Goal: Transaction & Acquisition: Obtain resource

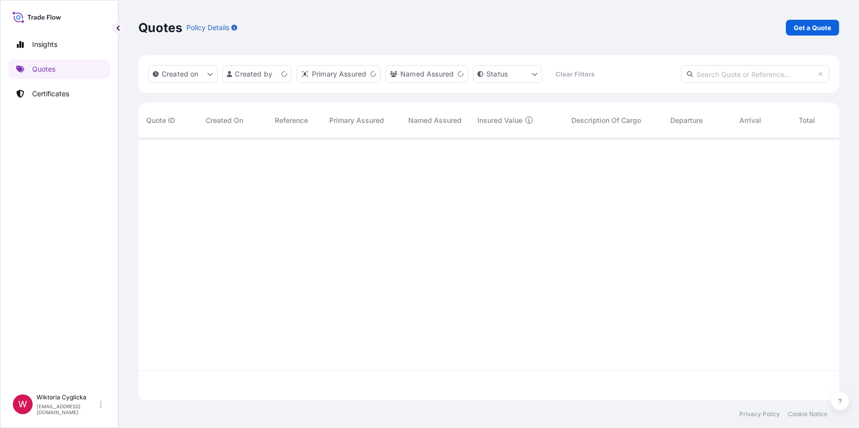
scroll to position [261, 694]
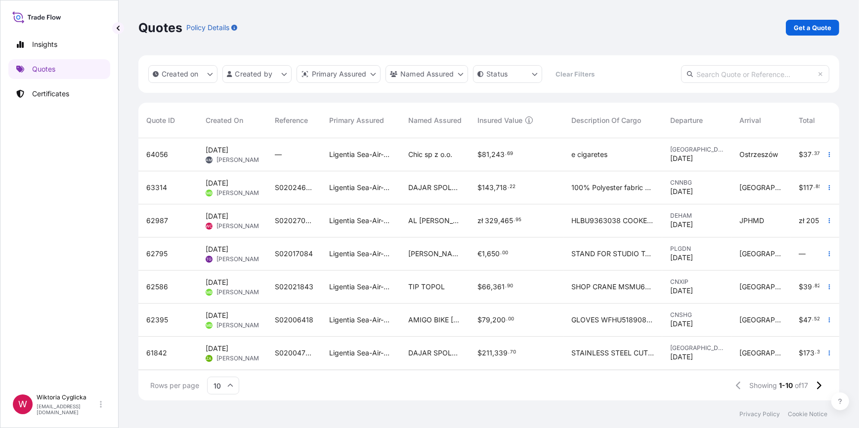
click at [795, 33] on link "Get a Quote" at bounding box center [812, 28] width 53 height 16
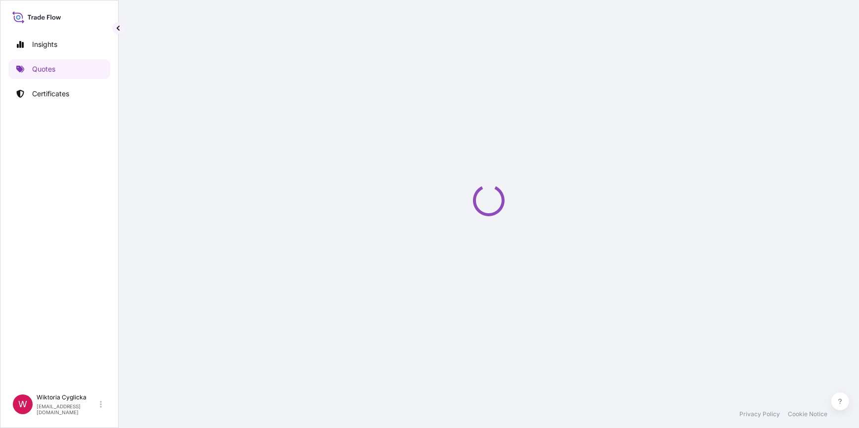
select select "Sea"
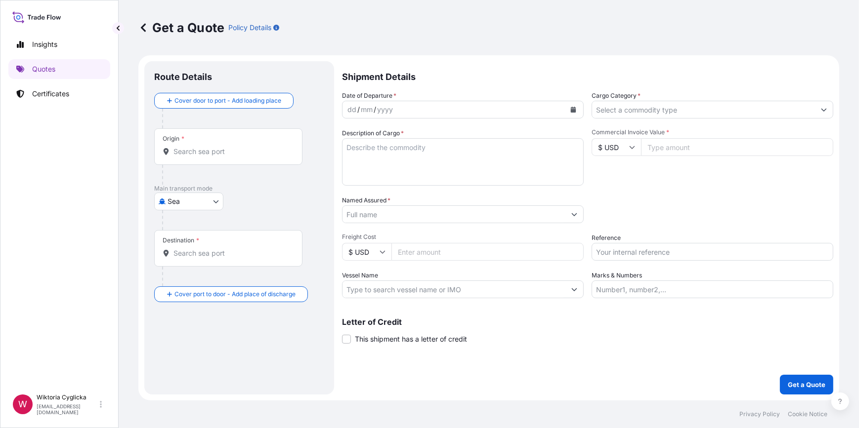
click at [660, 148] on input "Commercial Invoice Value *" at bounding box center [737, 147] width 192 height 18
click at [651, 114] on input "Cargo Category *" at bounding box center [703, 110] width 223 height 18
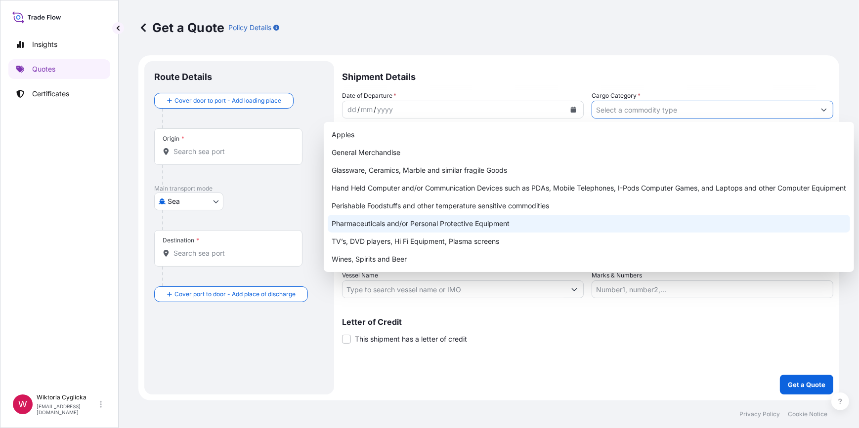
click at [419, 209] on div "Perishable Foodstuffs and other temperature sensitive commodities" at bounding box center [589, 206] width 522 height 18
type input "Perishable Foodstuffs and other temperature sensitive commodities"
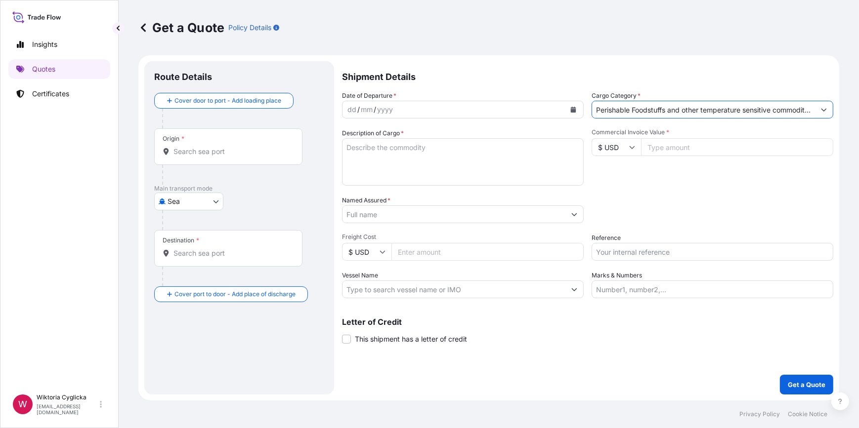
click at [637, 256] on input "Reference" at bounding box center [712, 252] width 242 height 18
paste input "S02034477"
type input "S02034477"
click at [631, 227] on div "Date of Departure * dd / mm / yyyy Cargo Category * Perishable Foodstuffs and o…" at bounding box center [587, 195] width 491 height 208
click at [700, 206] on div "Packing Category Type to search a container mode Please select a primary mode o…" at bounding box center [712, 210] width 242 height 28
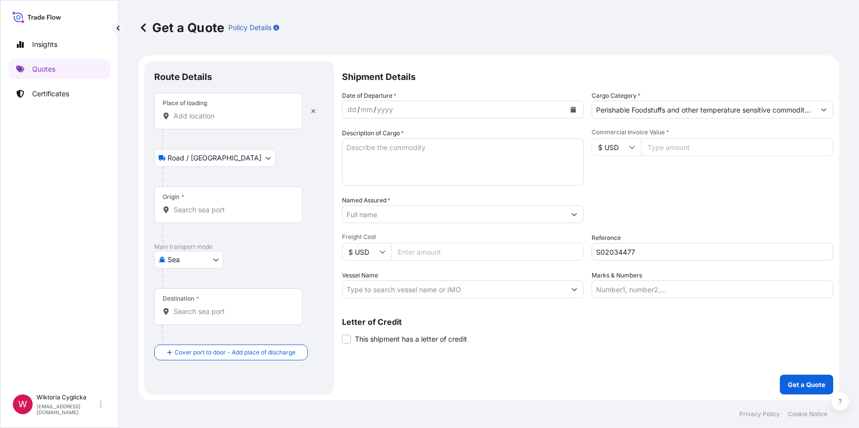
click at [200, 216] on div "Origin *" at bounding box center [228, 205] width 148 height 37
click at [200, 215] on input "Origin *" at bounding box center [231, 210] width 117 height 10
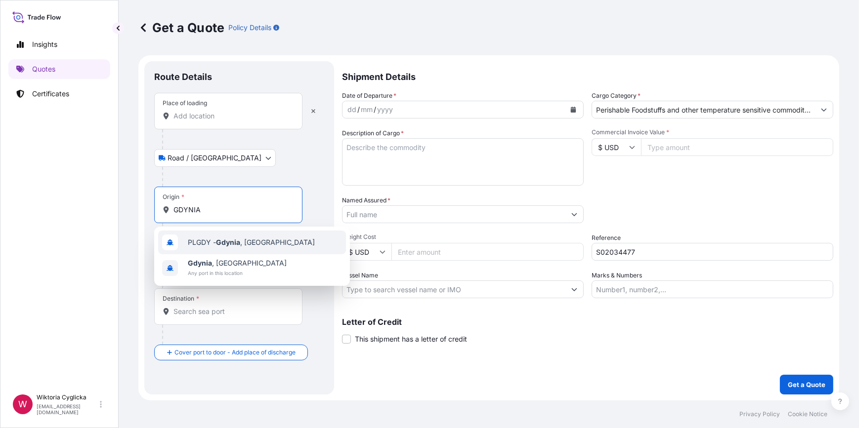
click at [213, 242] on span "PLGDY - [GEOGRAPHIC_DATA] , [GEOGRAPHIC_DATA]" at bounding box center [251, 243] width 127 height 10
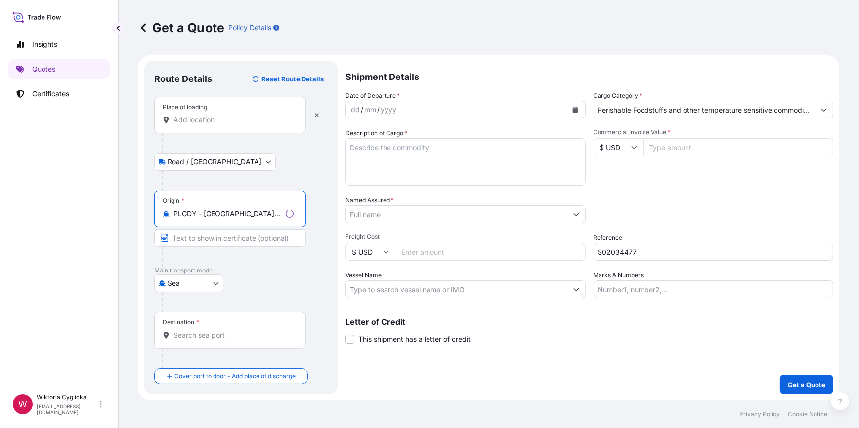
type input "PLGDY - [GEOGRAPHIC_DATA], [GEOGRAPHIC_DATA]"
click at [210, 332] on input "Destination *" at bounding box center [233, 336] width 120 height 10
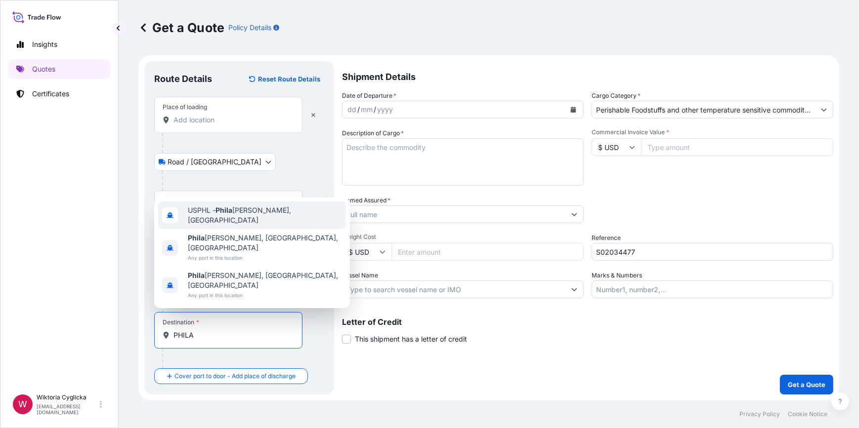
click at [245, 225] on span "USPHL - Phila [PERSON_NAME], [GEOGRAPHIC_DATA]" at bounding box center [265, 216] width 154 height 20
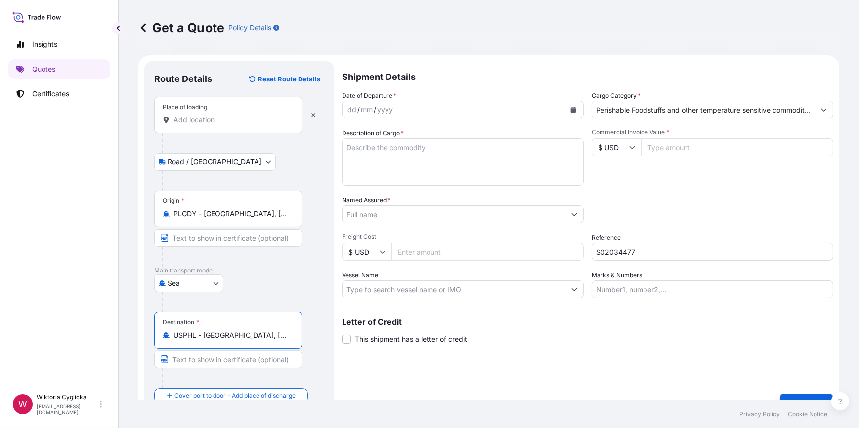
type input "USPHL - [GEOGRAPHIC_DATA], [GEOGRAPHIC_DATA]"
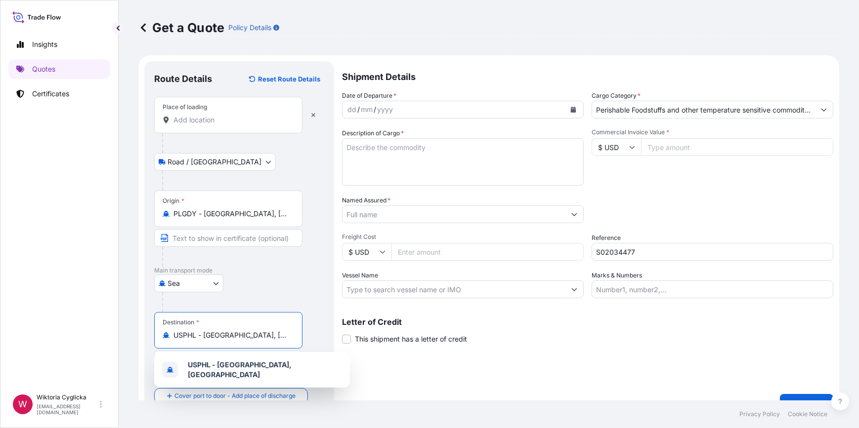
click at [211, 116] on input "Place of loading" at bounding box center [231, 120] width 117 height 10
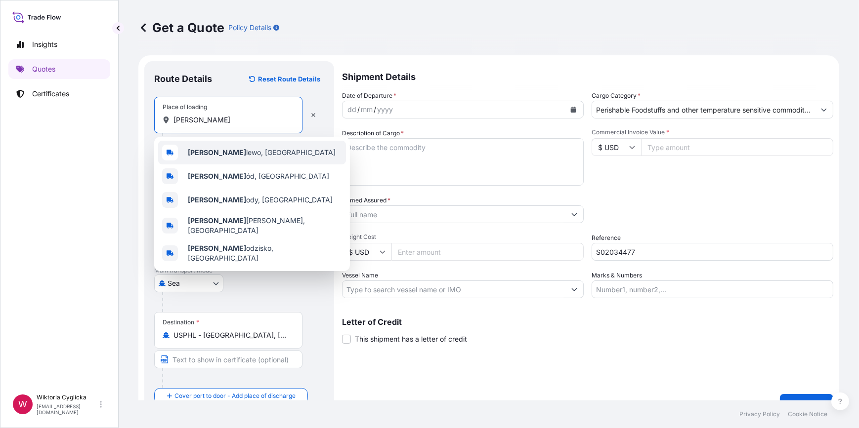
click at [218, 149] on span "[PERSON_NAME] lewo, [GEOGRAPHIC_DATA]" at bounding box center [262, 153] width 148 height 10
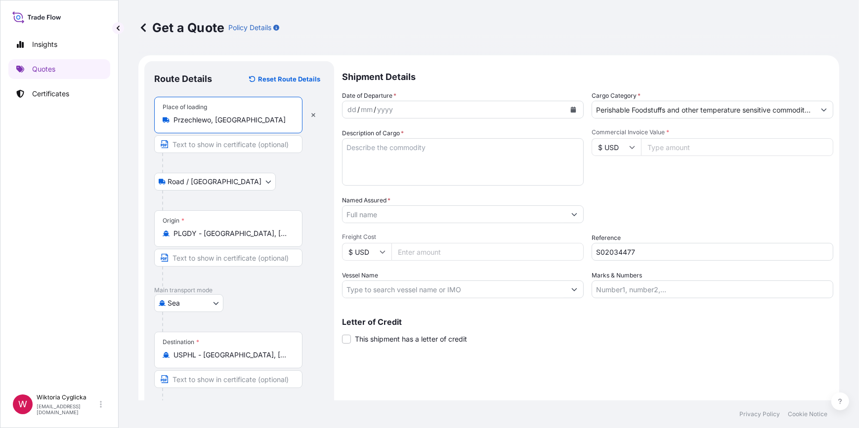
type input "Przechlewo, [GEOGRAPHIC_DATA]"
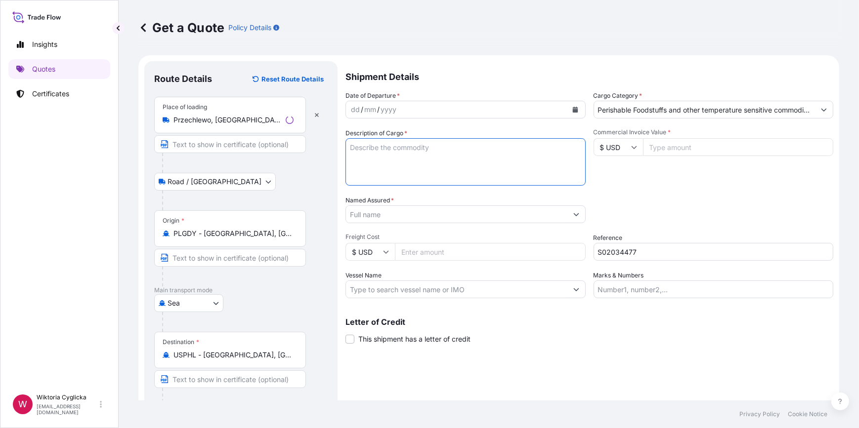
click at [400, 160] on textarea "Description of Cargo *" at bounding box center [465, 161] width 240 height 47
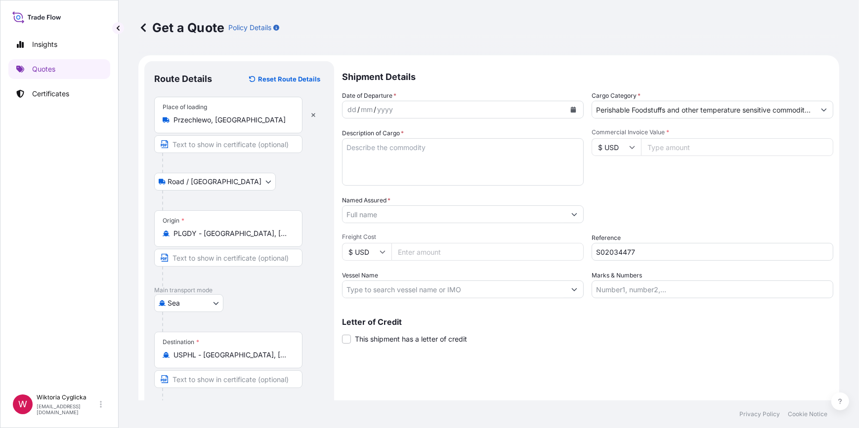
click at [439, 171] on textarea "Description of Cargo *" at bounding box center [463, 161] width 242 height 47
paste textarea "PORK BELLY BONELESS NET WEIGHT: 23131,300 KGS HS CODE: 020329 PO REFERENCE: PO1…"
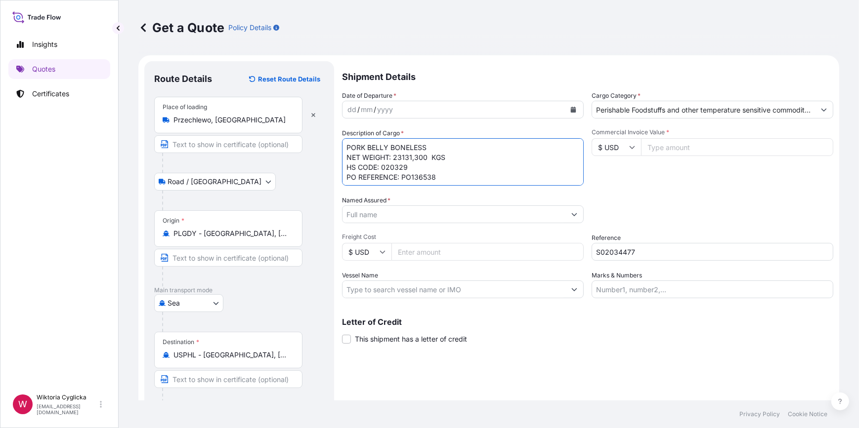
scroll to position [5, 0]
click at [346, 140] on textarea "PORK BELLY BONELESS NET WEIGHT: 23131,300 KGS HS CODE: 020329 PO REFERENCE: PO1…" at bounding box center [463, 161] width 242 height 47
paste textarea "HLBU9127618"
click at [444, 178] on textarea "HLBU9127618 PORK BELLY BONELESS NET WEIGHT: 23131,300 KGS HS CODE: 020329 PO RE…" at bounding box center [463, 161] width 242 height 47
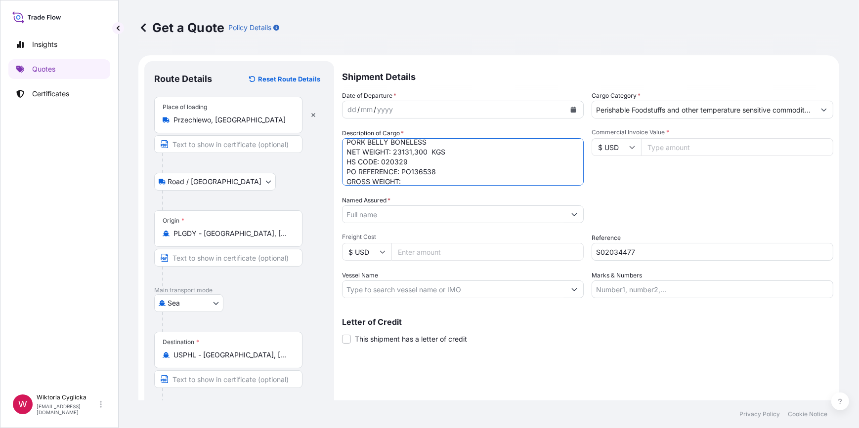
click at [423, 182] on textarea "HLBU9127618 PORK BELLY BONELESS NET WEIGHT: 23131,300 KGS HS CODE: 020329 PO RE…" at bounding box center [463, 161] width 242 height 47
paste textarea "23920,000"
type textarea "HLBU9127618 PORK BELLY BONELESS NET WEIGHT: 23131,300 KGS HS CODE: 020329 PO RE…"
click at [626, 188] on div "Date of Departure * dd / mm / yyyy Cargo Category * Perishable Foodstuffs and o…" at bounding box center [587, 195] width 491 height 208
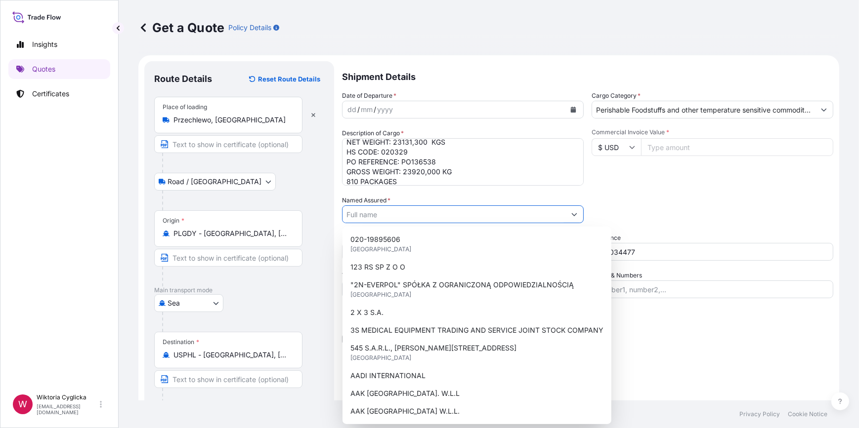
click at [417, 215] on input "Named Assured *" at bounding box center [453, 215] width 223 height 18
paste input "[PERSON_NAME] Foods International"
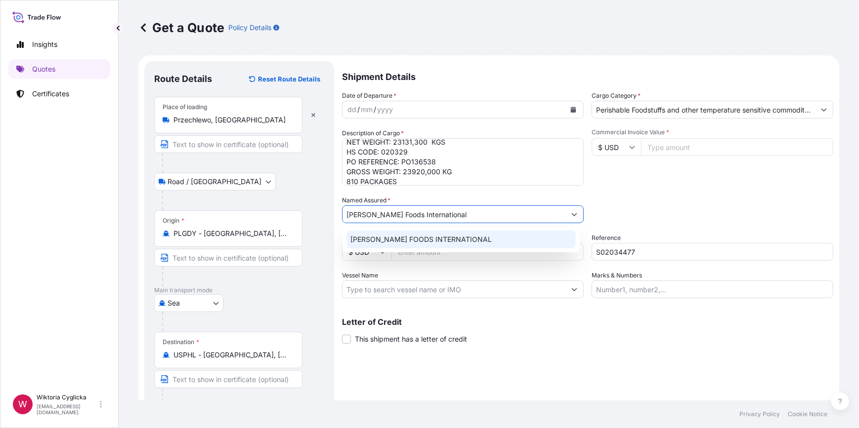
click at [410, 237] on span "[PERSON_NAME] FOODS INTERNATIONAL" at bounding box center [420, 240] width 141 height 10
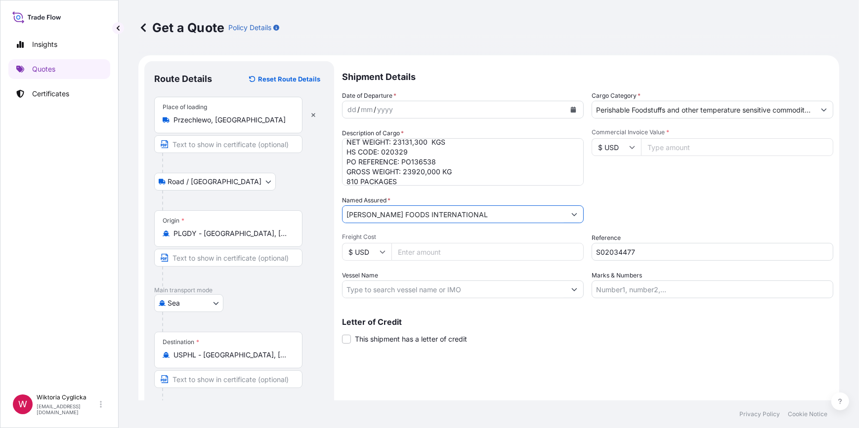
type input "[PERSON_NAME] FOODS INTERNATIONAL"
click at [693, 153] on input "Commercial Invoice Value *" at bounding box center [737, 147] width 192 height 18
paste input "92525.20"
type input "92525.20"
click at [676, 179] on div "Commercial Invoice Value * $ USD 92525.20" at bounding box center [712, 156] width 242 height 57
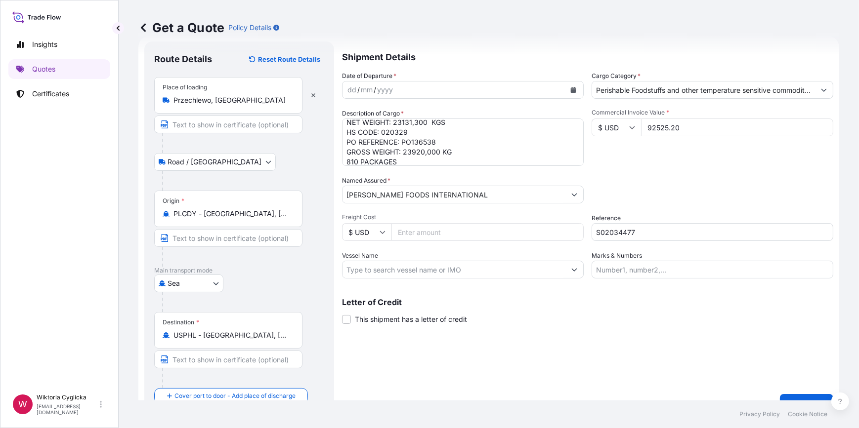
scroll to position [39, 0]
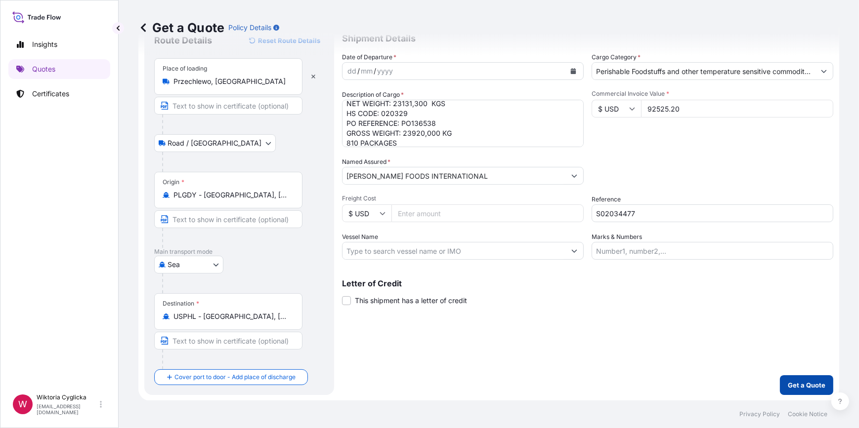
click at [799, 388] on p "Get a Quote" at bounding box center [807, 385] width 38 height 10
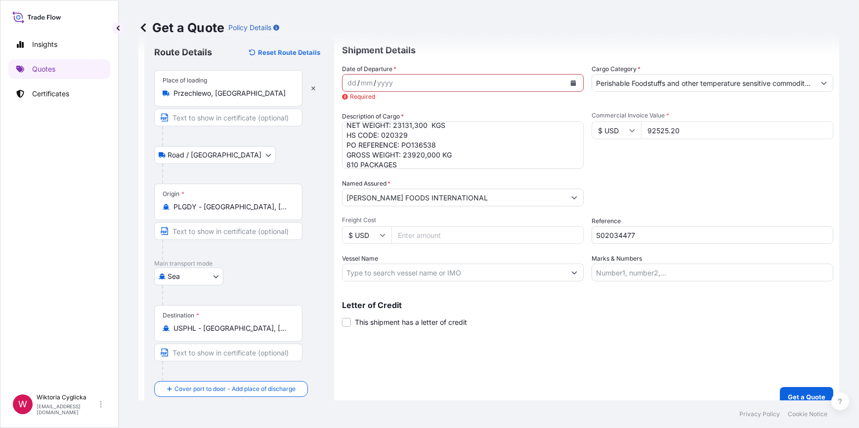
scroll to position [24, 0]
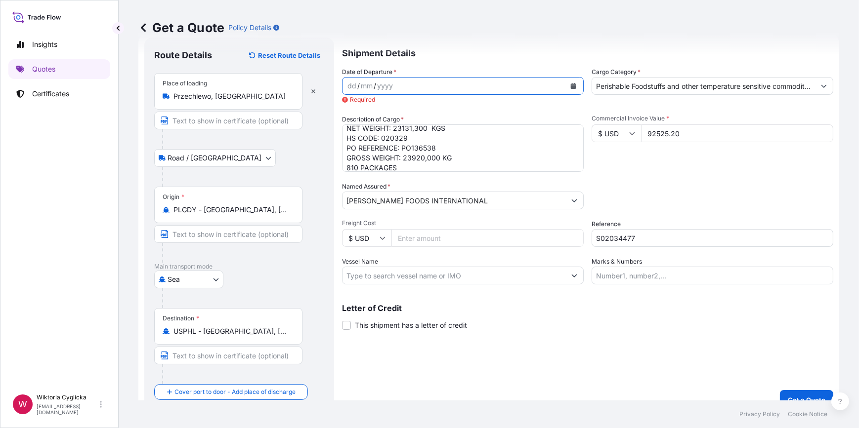
click at [571, 85] on icon "Calendar" at bounding box center [573, 86] width 5 height 6
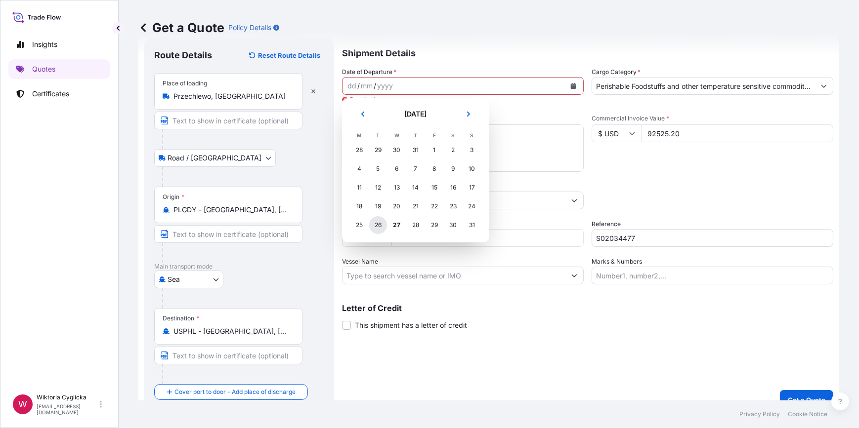
click at [377, 227] on div "26" at bounding box center [378, 225] width 18 height 18
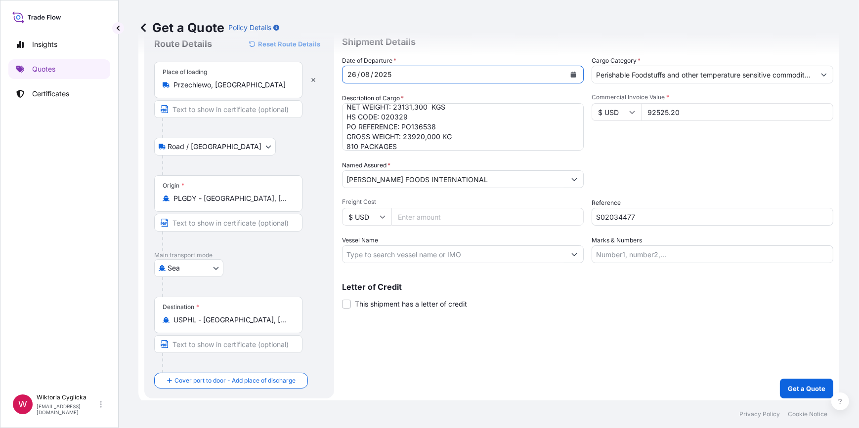
scroll to position [39, 0]
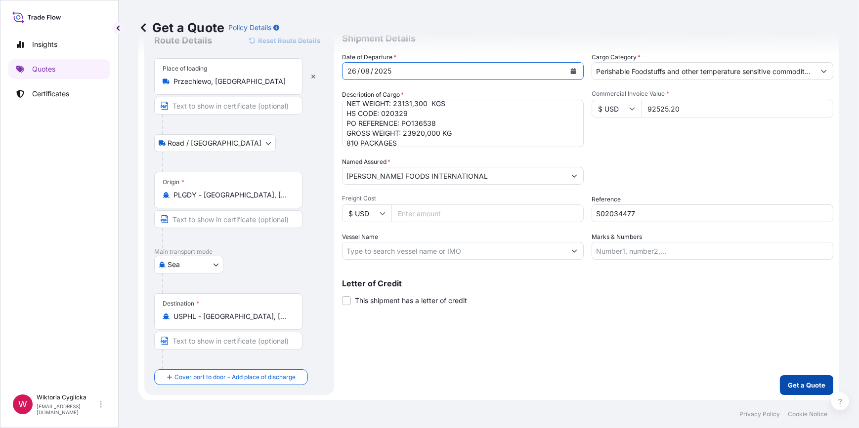
click at [791, 379] on button "Get a Quote" at bounding box center [806, 386] width 53 height 20
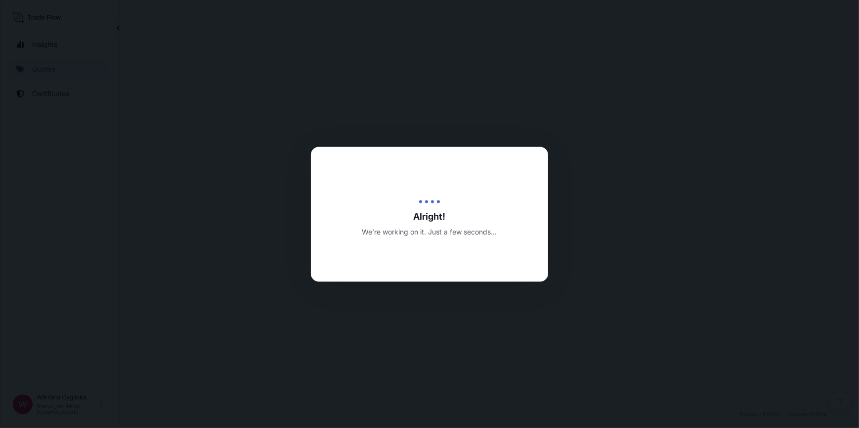
select select "Road / [GEOGRAPHIC_DATA]"
select select "Sea"
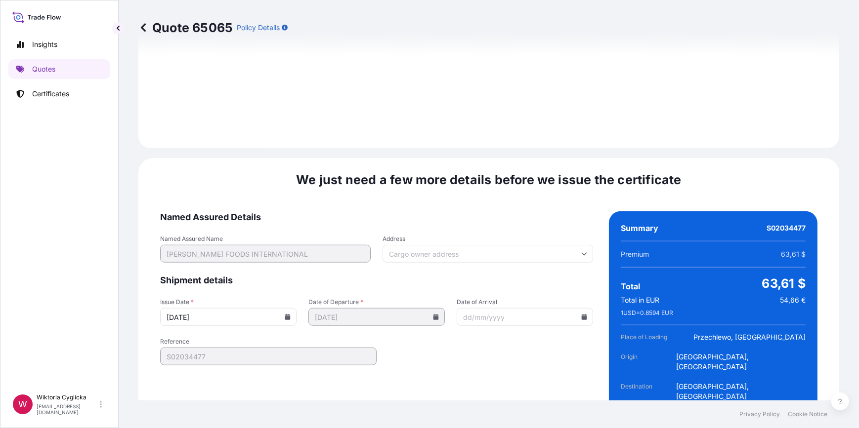
scroll to position [1234, 0]
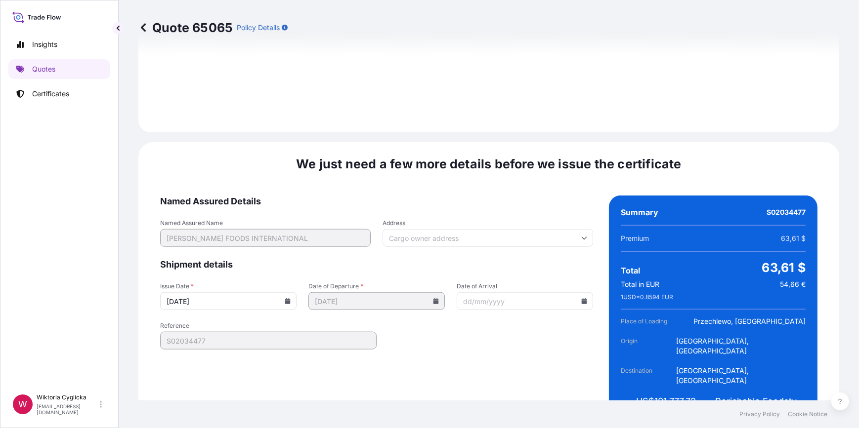
click at [286, 298] on icon at bounding box center [287, 301] width 5 height 6
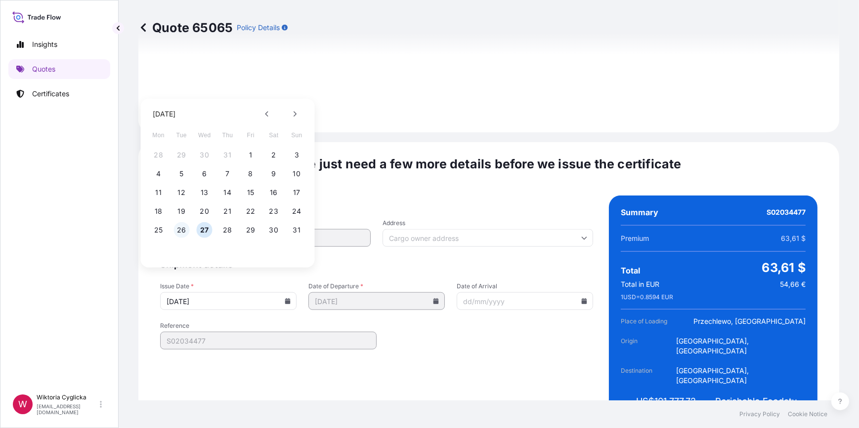
click at [182, 225] on button "26" at bounding box center [181, 230] width 16 height 16
type input "[DATE]"
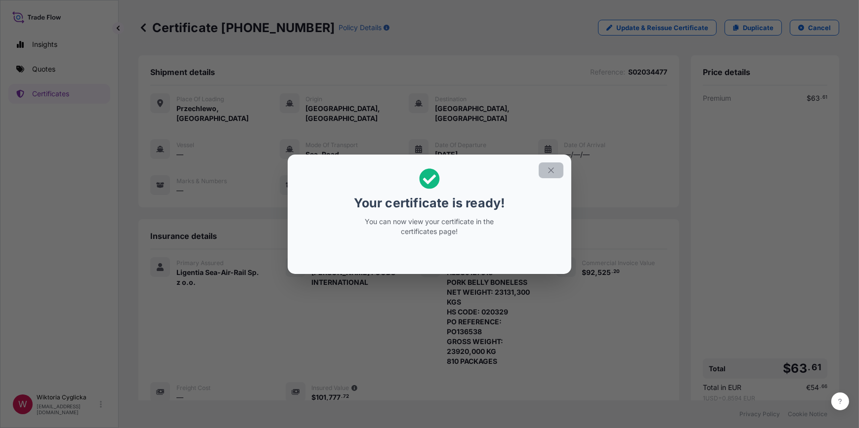
click at [555, 166] on icon "button" at bounding box center [550, 170] width 9 height 9
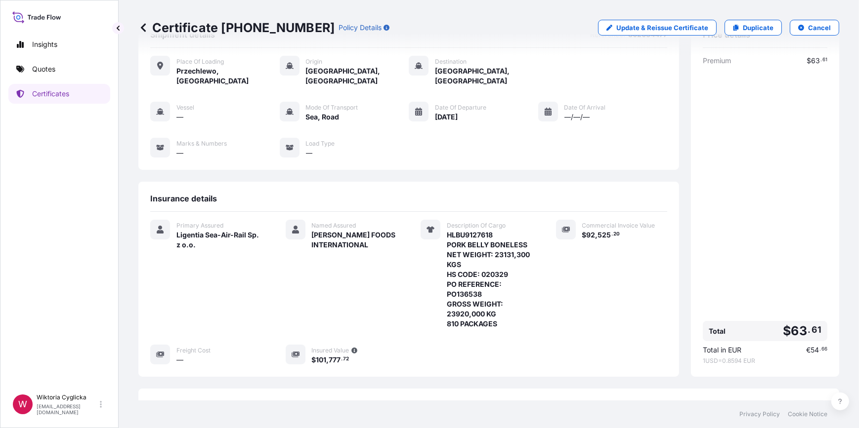
scroll to position [104, 0]
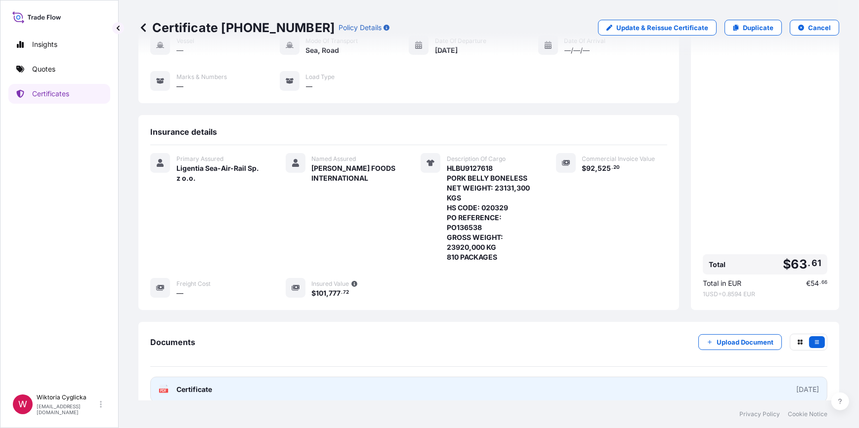
click at [586, 377] on link "PDF Certificate [DATE]" at bounding box center [488, 390] width 677 height 26
